Goal: Transaction & Acquisition: Download file/media

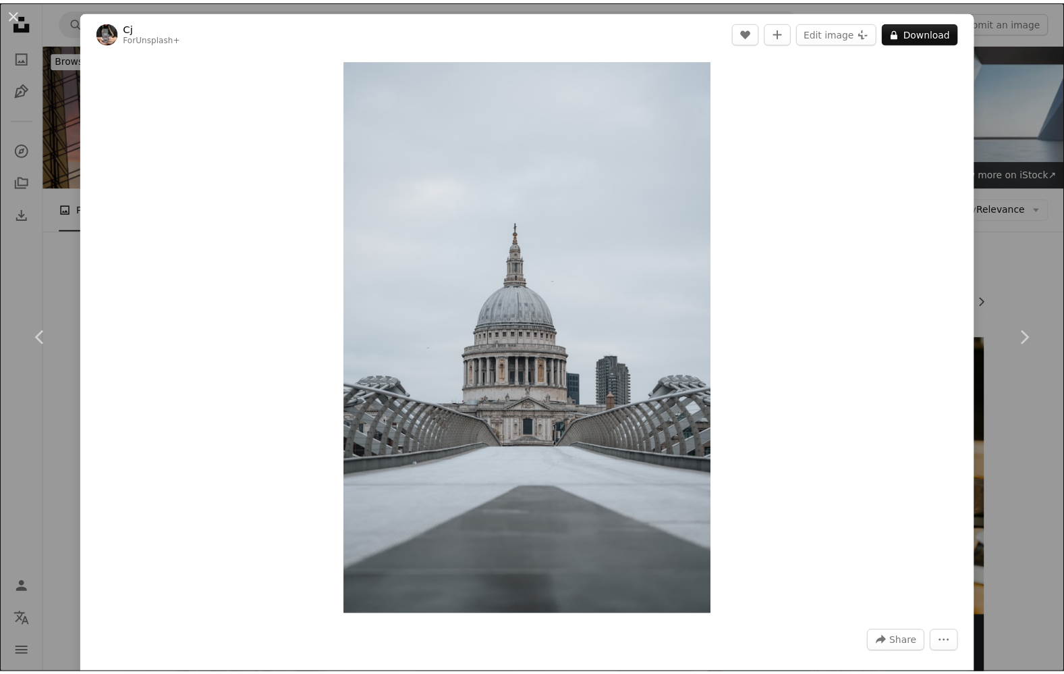
scroll to position [3530, 0]
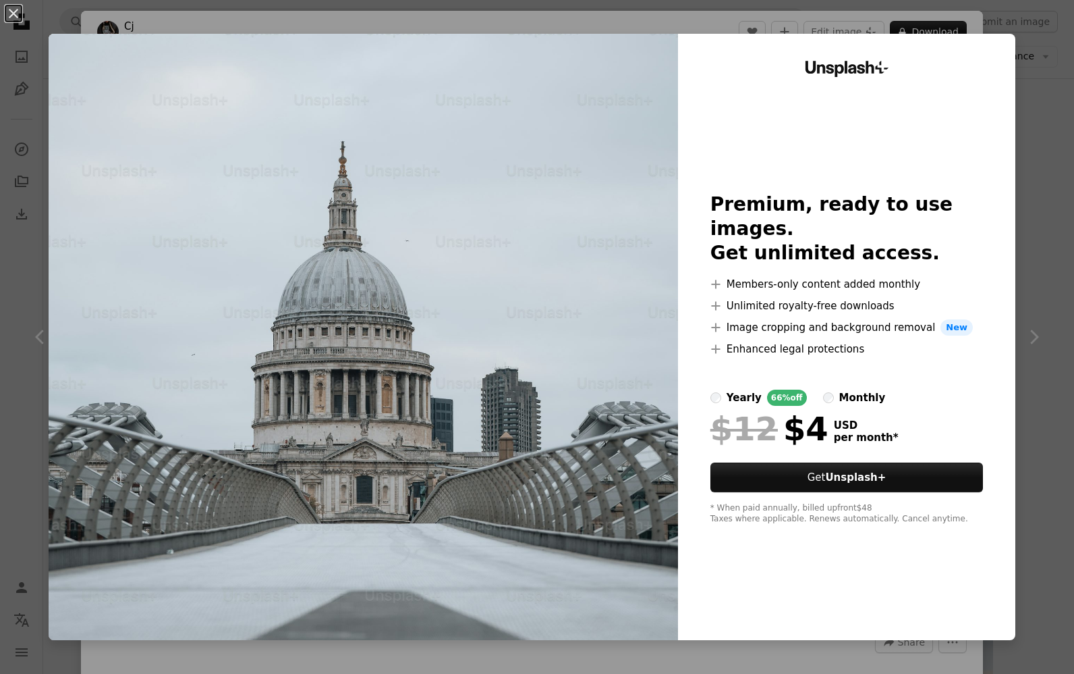
click at [1028, 349] on div "An X shape Unsplash+ Premium, ready to use images. Get unlimited access. A plus…" at bounding box center [537, 337] width 1074 height 674
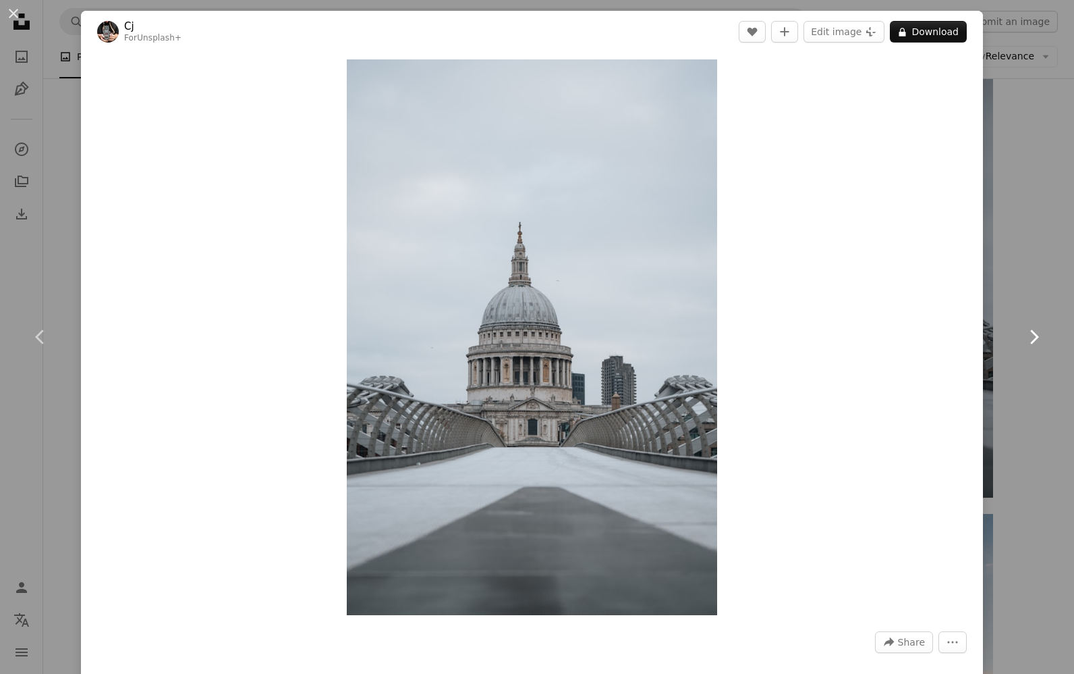
click at [1030, 381] on link "Chevron right" at bounding box center [1033, 337] width 81 height 130
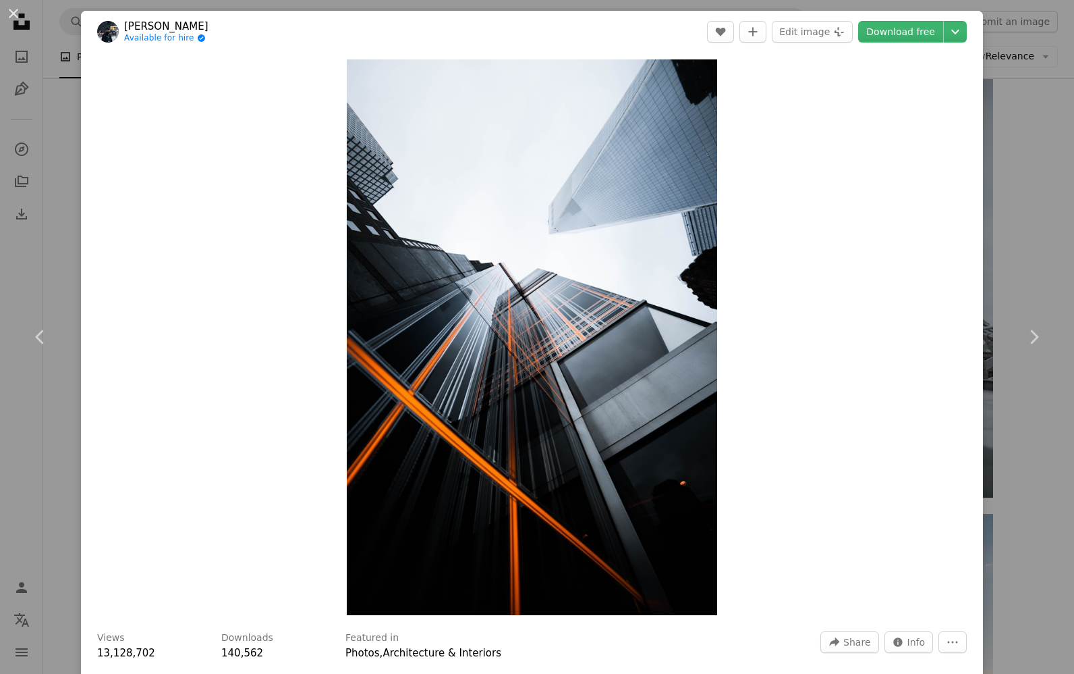
click at [1014, 218] on div "An X shape Chevron left Chevron right [PERSON_NAME] Available for hire A checkm…" at bounding box center [537, 337] width 1074 height 674
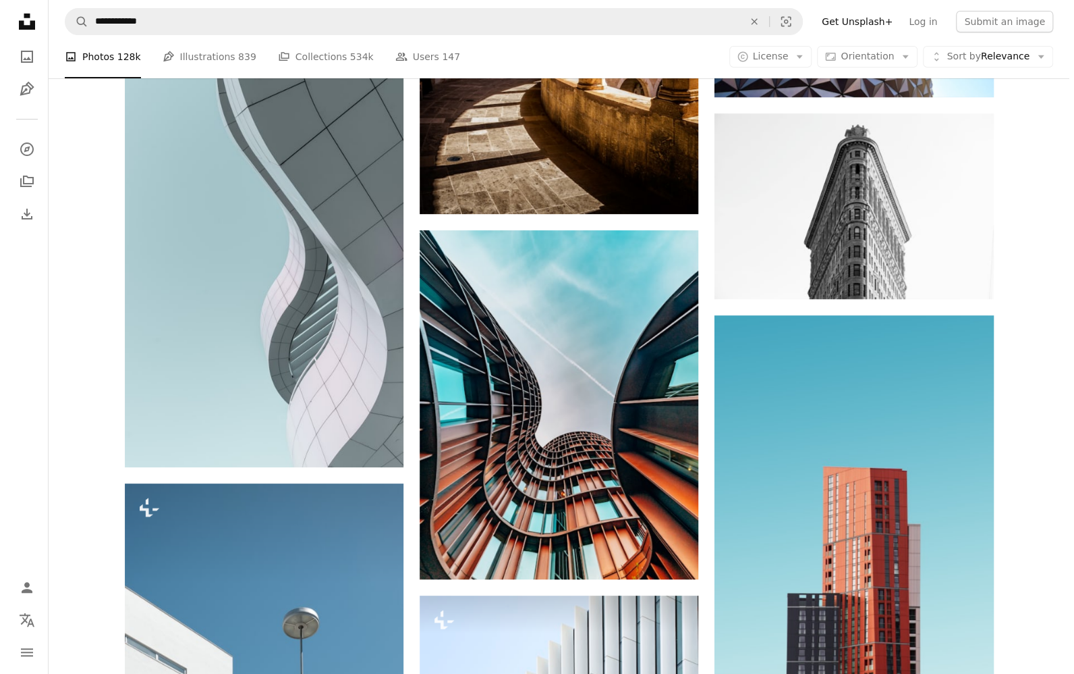
scroll to position [6297, 0]
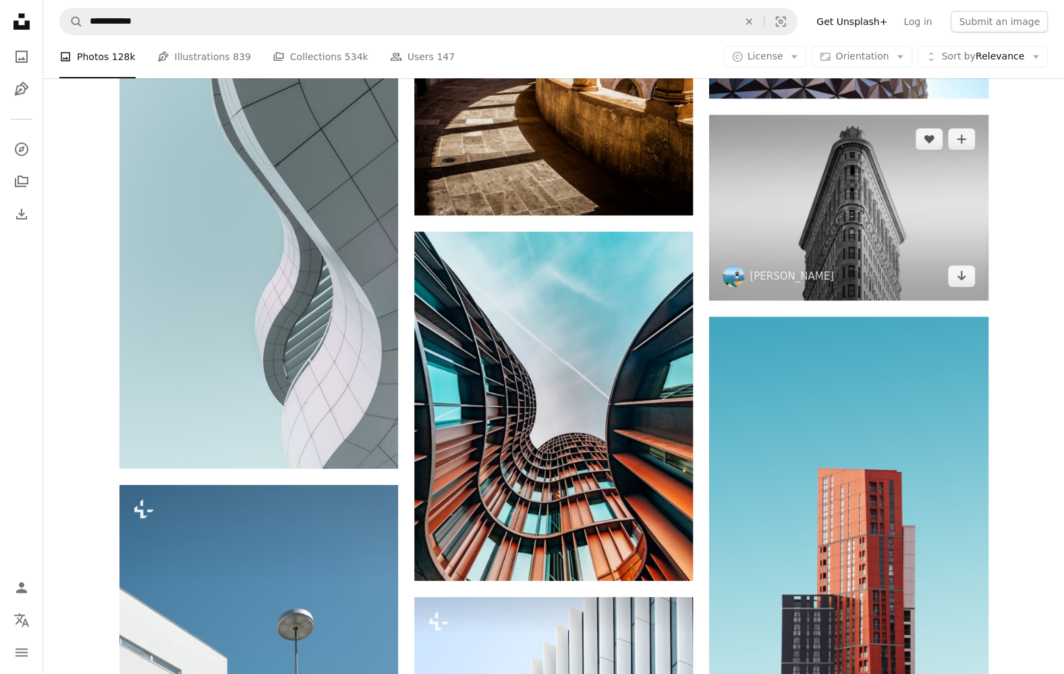
click at [877, 271] on img at bounding box center [848, 208] width 279 height 186
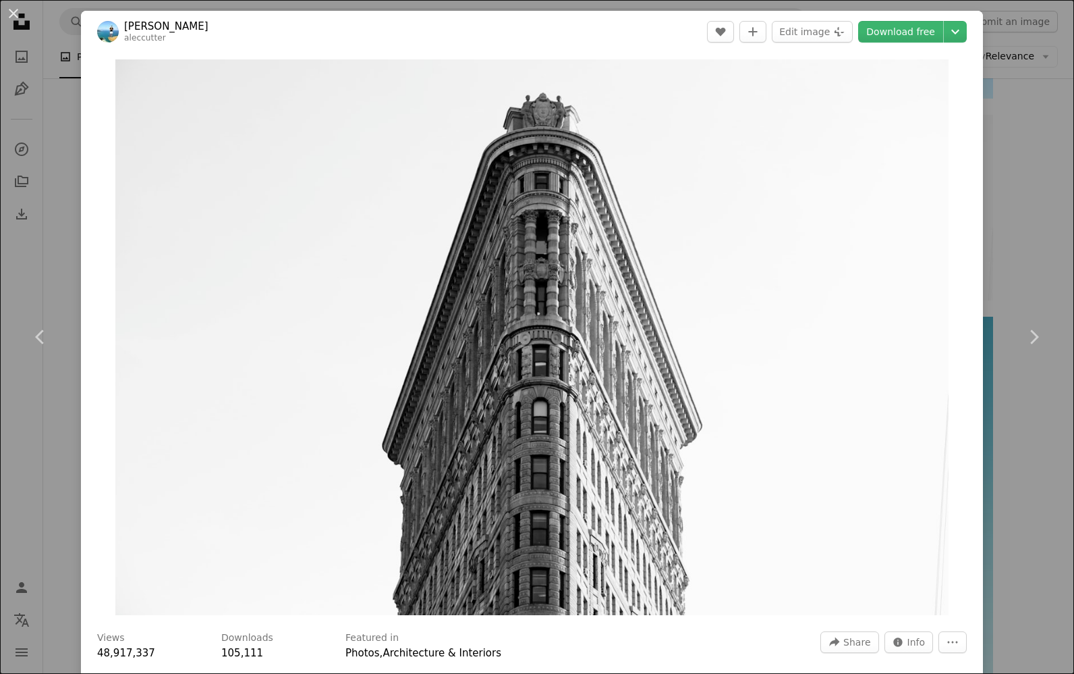
click at [875, 47] on header "[PERSON_NAME] aleccutter A heart A plus sign Edit image Plus sign for Unsplash+…" at bounding box center [532, 32] width 902 height 42
click at [880, 25] on link "Download free" at bounding box center [900, 32] width 85 height 22
